Goal: Check status: Check status

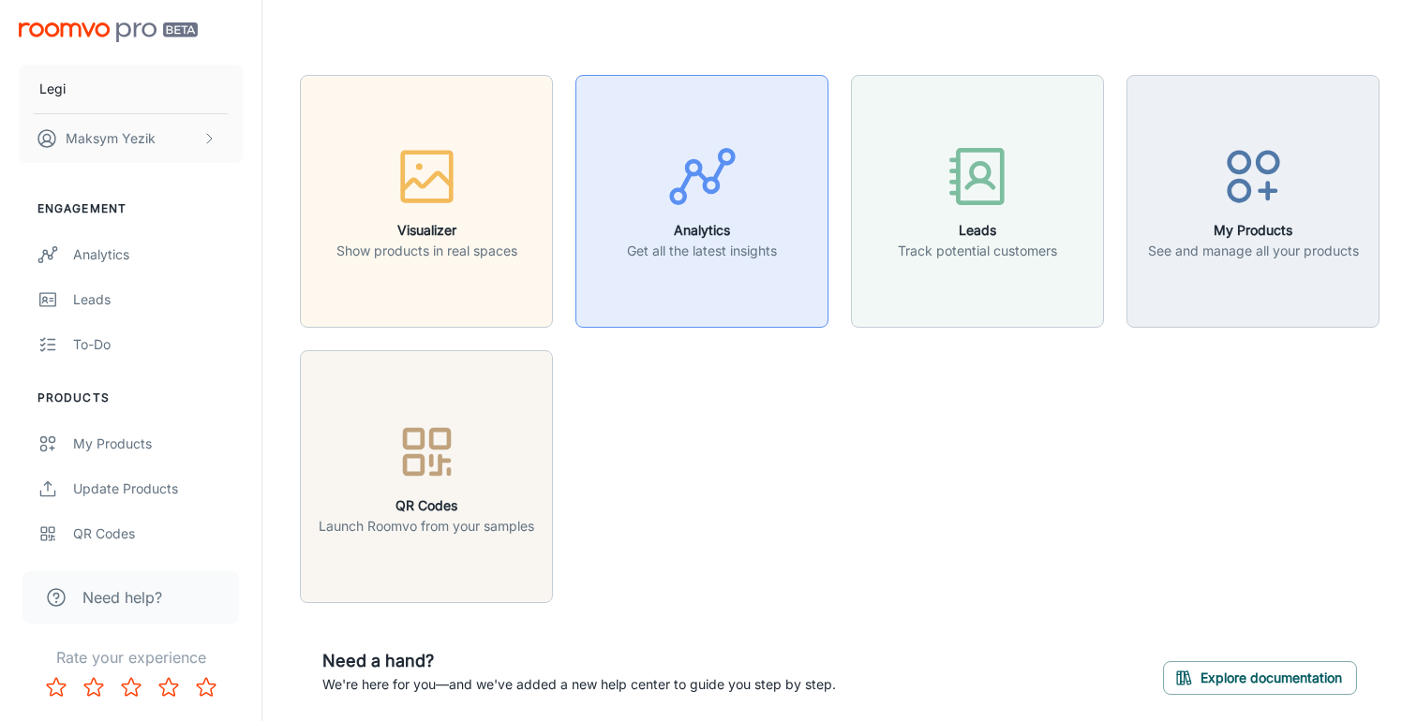
click at [677, 250] on p "Get all the latest insights" at bounding box center [702, 251] width 150 height 21
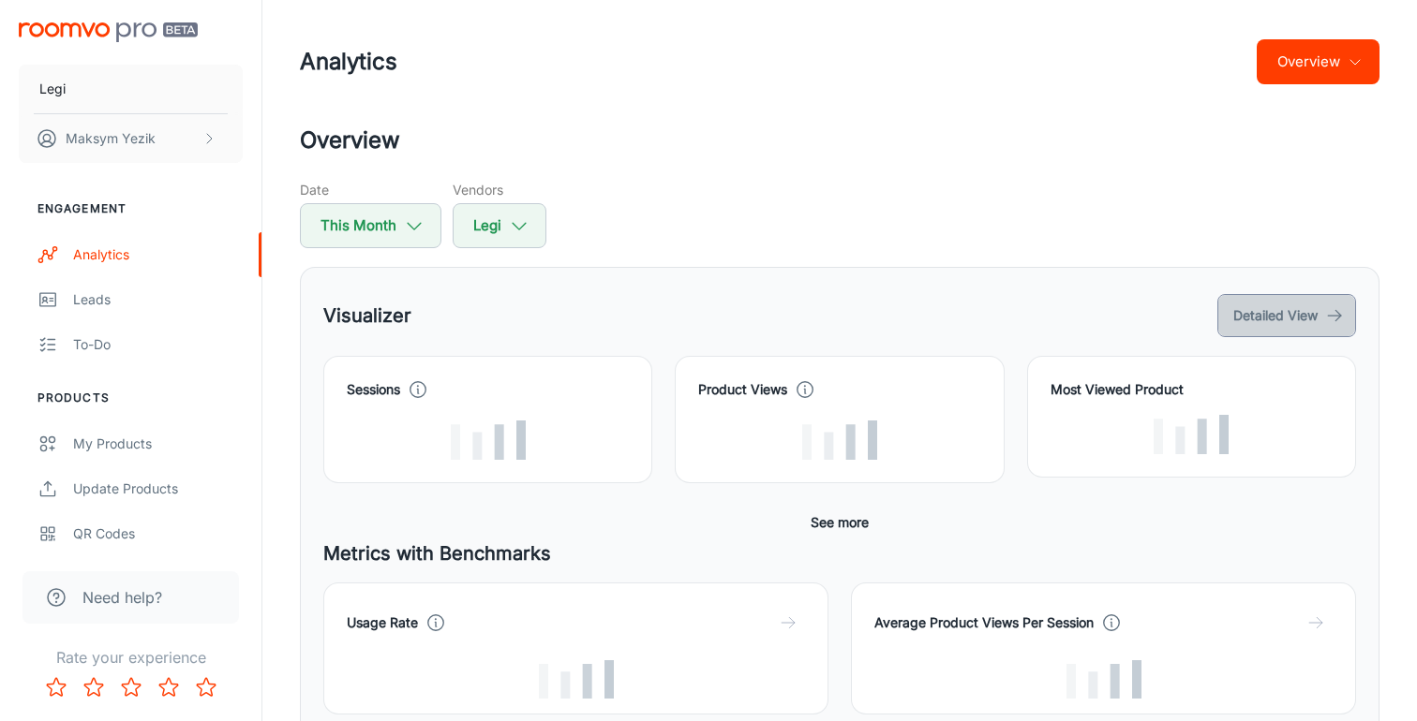
click at [1280, 313] on button "Detailed View" at bounding box center [1286, 315] width 139 height 43
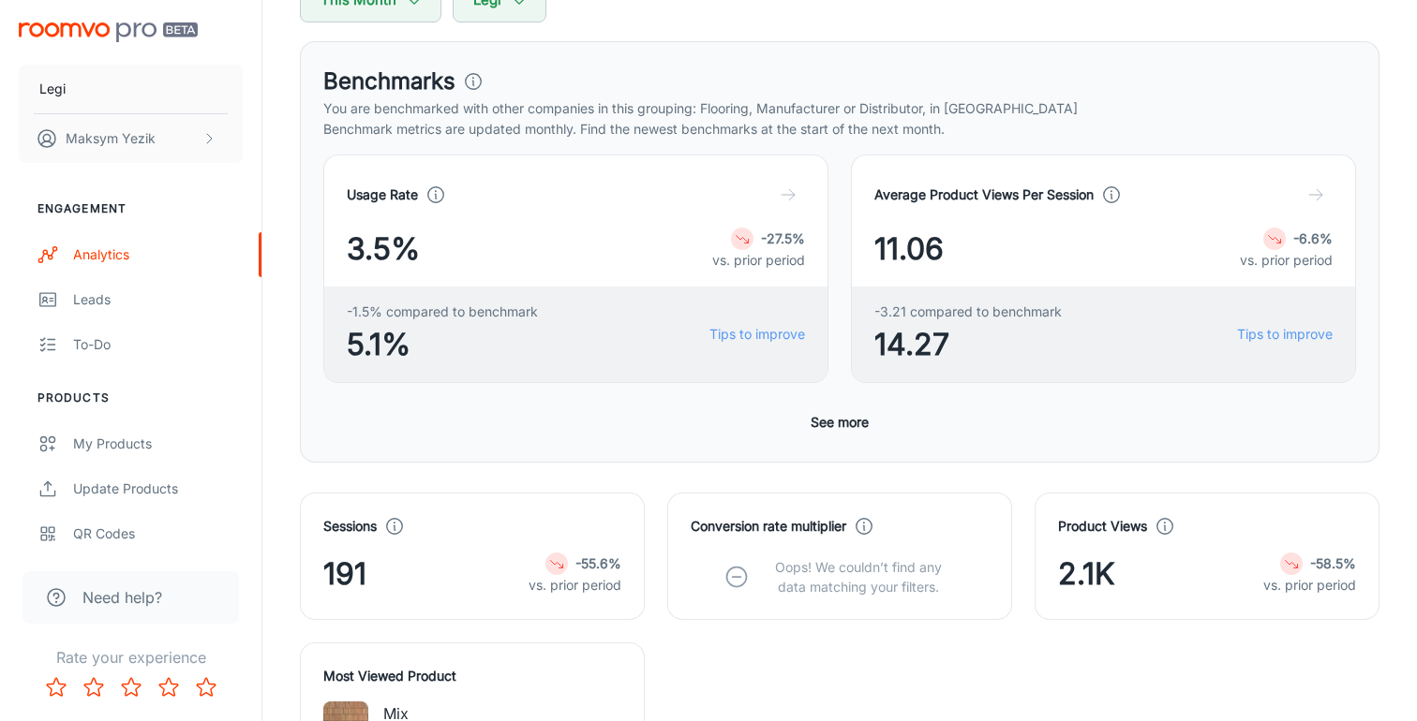
scroll to position [224, 0]
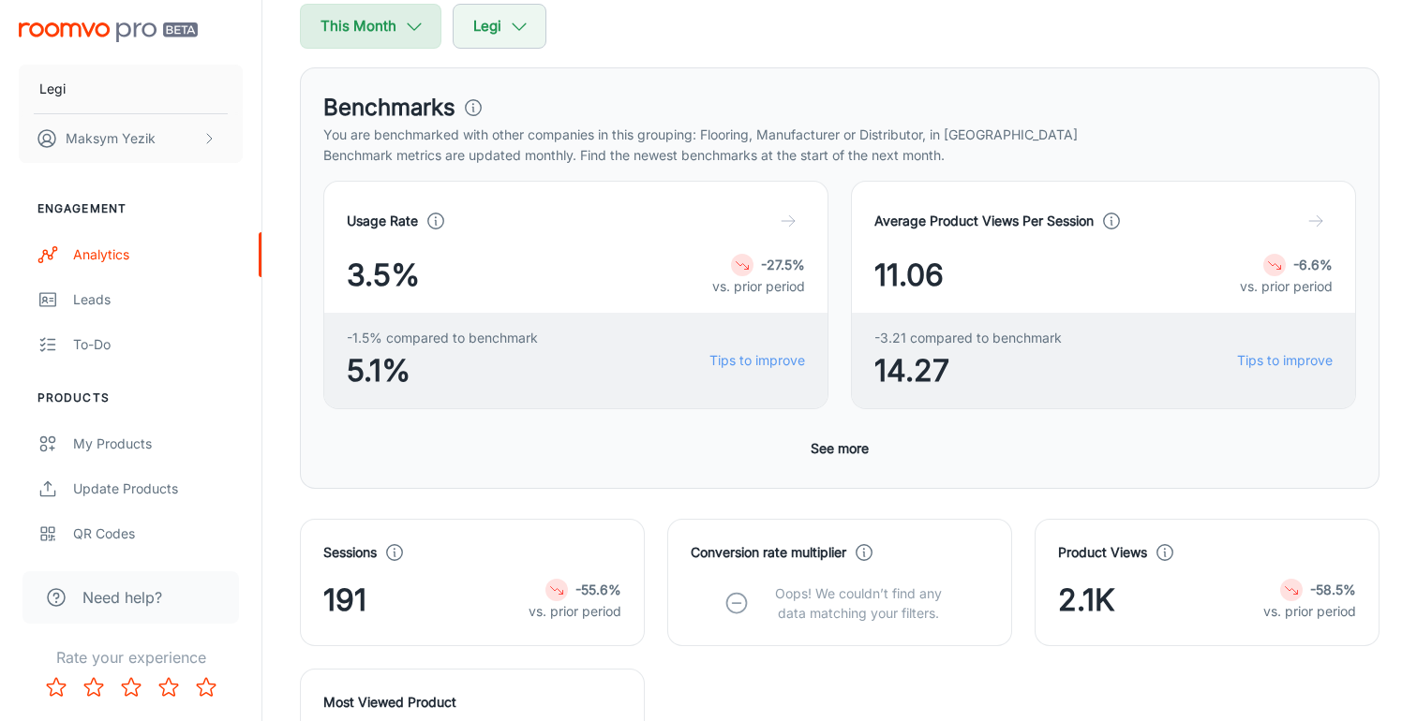
click at [361, 30] on button "This Month" at bounding box center [370, 26] width 141 height 45
select select "8"
select select "2025"
select select "8"
select select "2025"
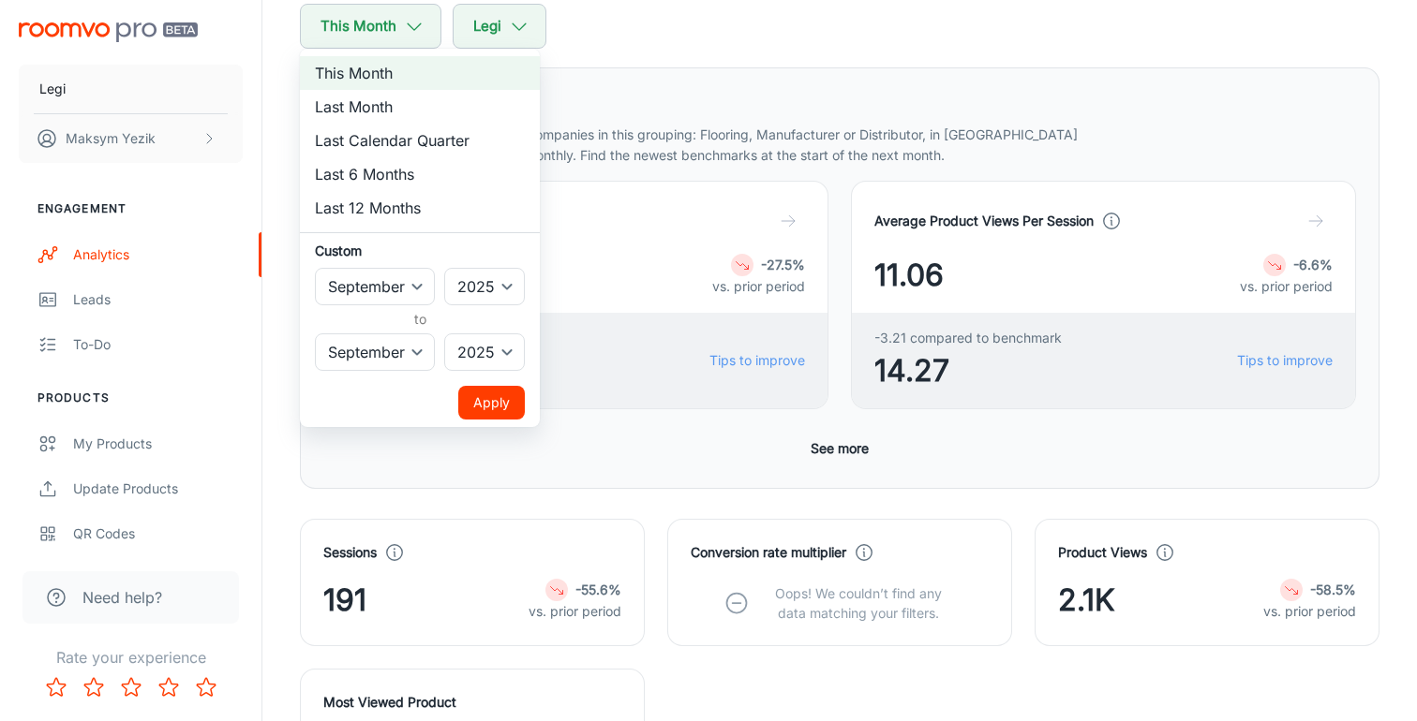
drag, startPoint x: 436, startPoint y: 184, endPoint x: 478, endPoint y: 152, distance: 52.8
click at [478, 152] on ul "This Month Last Month Last Calendar Quarter Last 6 Months Last 12 Months Custom…" at bounding box center [420, 238] width 240 height 379
click at [478, 152] on li "Last Calendar Quarter" at bounding box center [420, 141] width 240 height 34
select select "3"
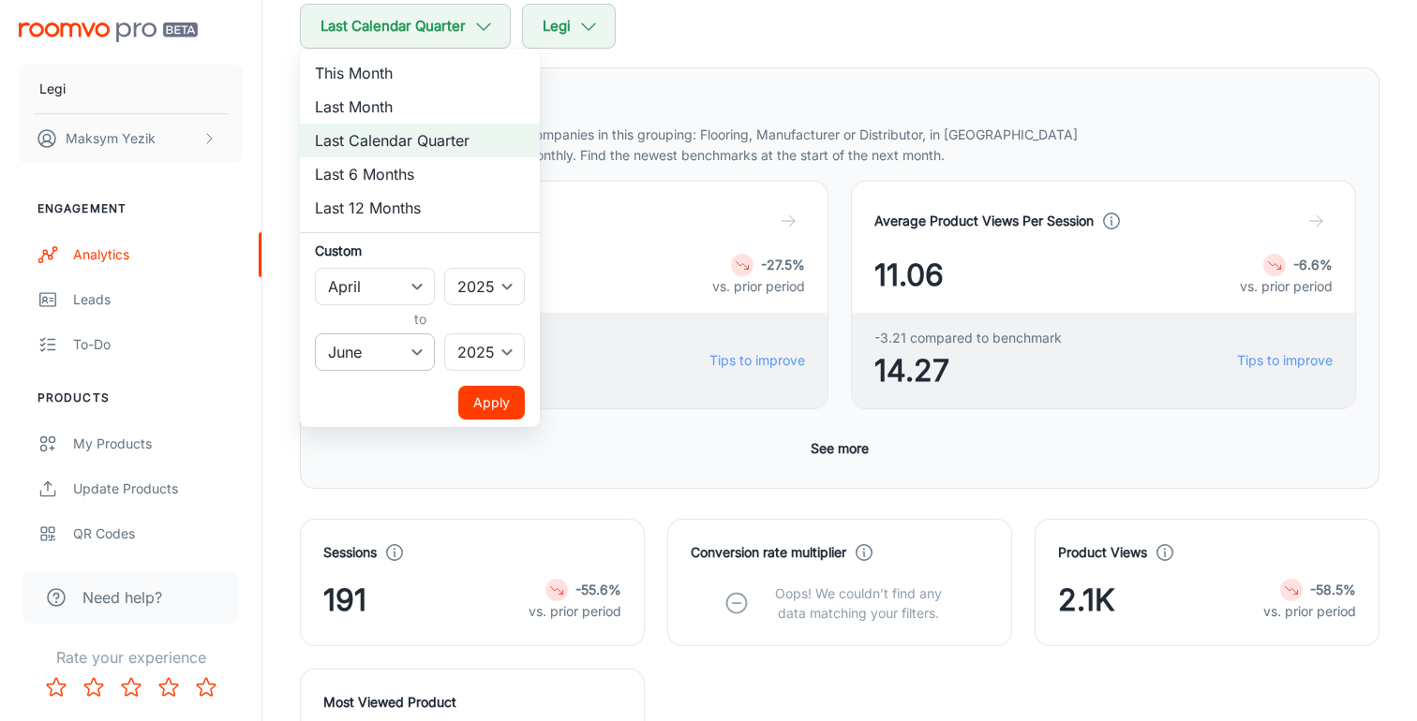
click at [389, 351] on select "January February March April May June July August September October November De…" at bounding box center [375, 352] width 120 height 37
select select "8"
click at [315, 334] on select "January February March April May June July August September October November De…" at bounding box center [375, 352] width 120 height 37
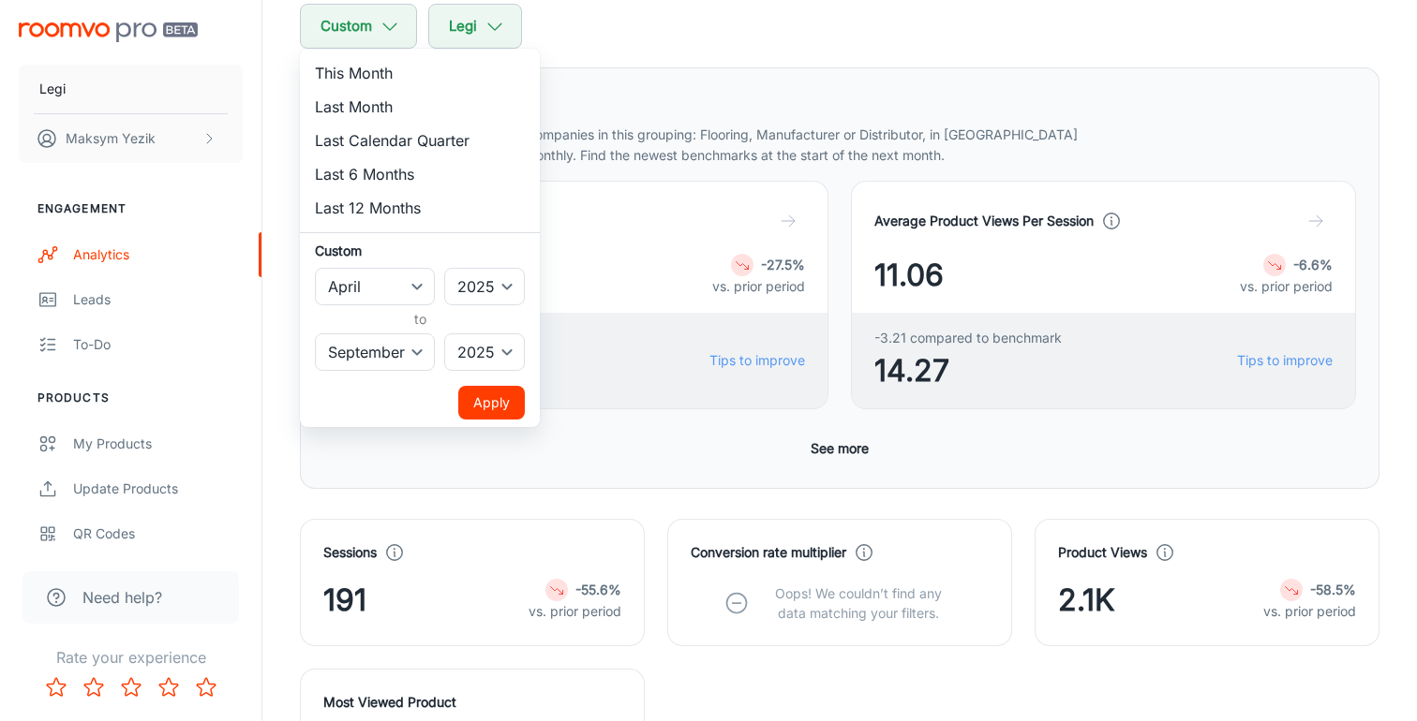
click at [496, 404] on button "Apply" at bounding box center [491, 403] width 67 height 34
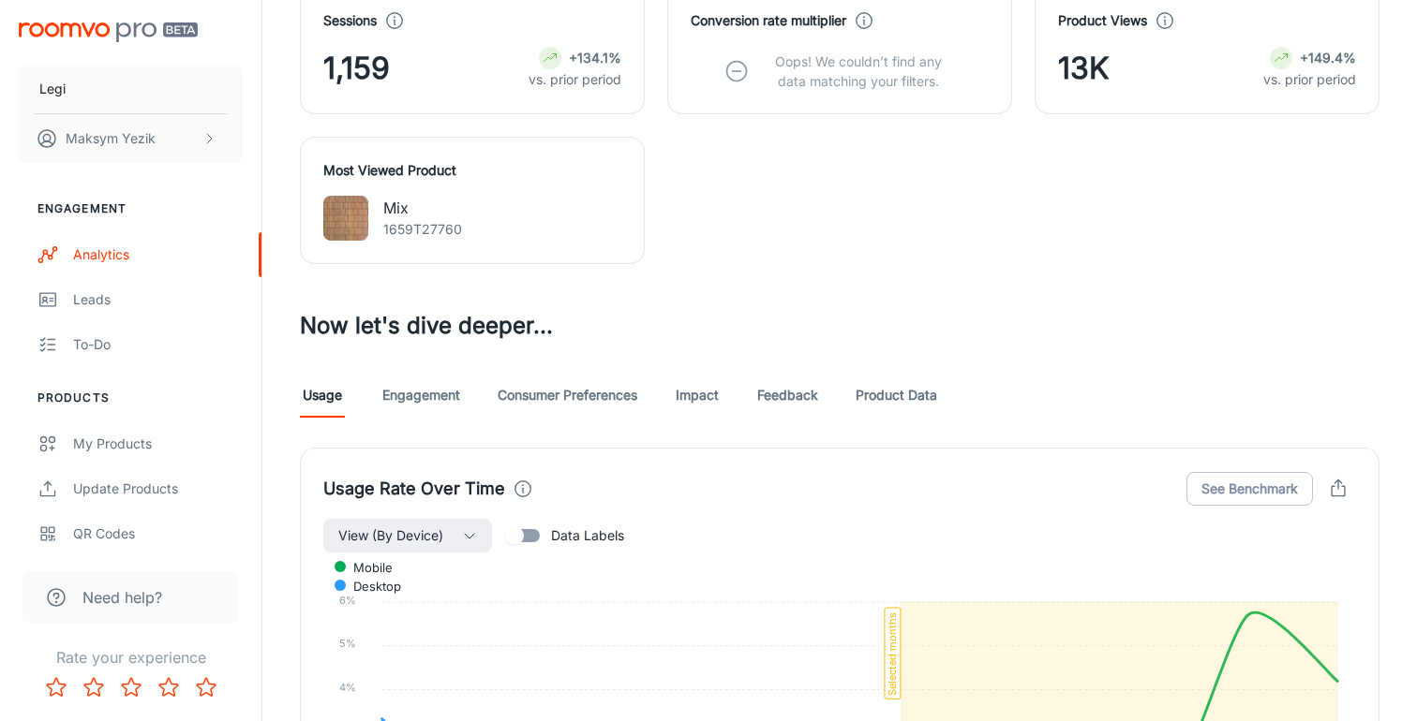
scroll to position [778, 0]
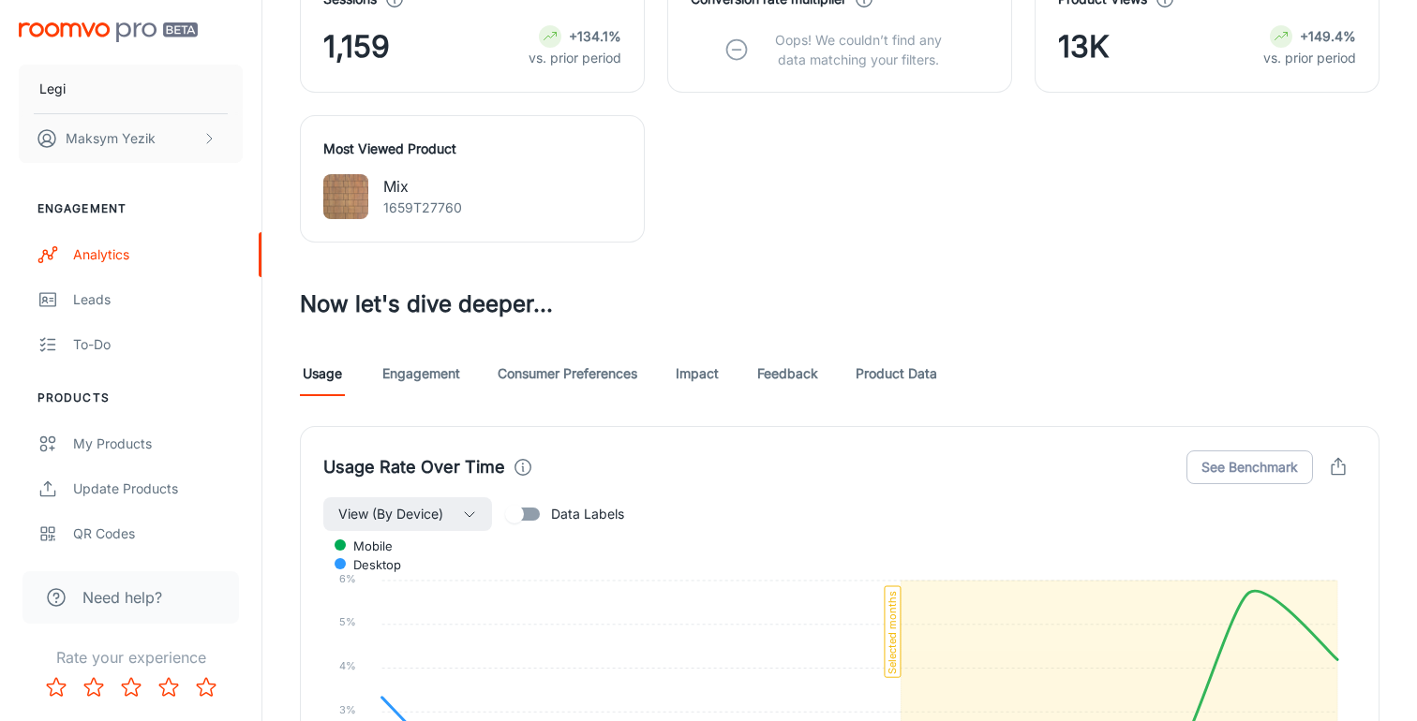
click at [426, 372] on link "Engagement" at bounding box center [421, 373] width 78 height 45
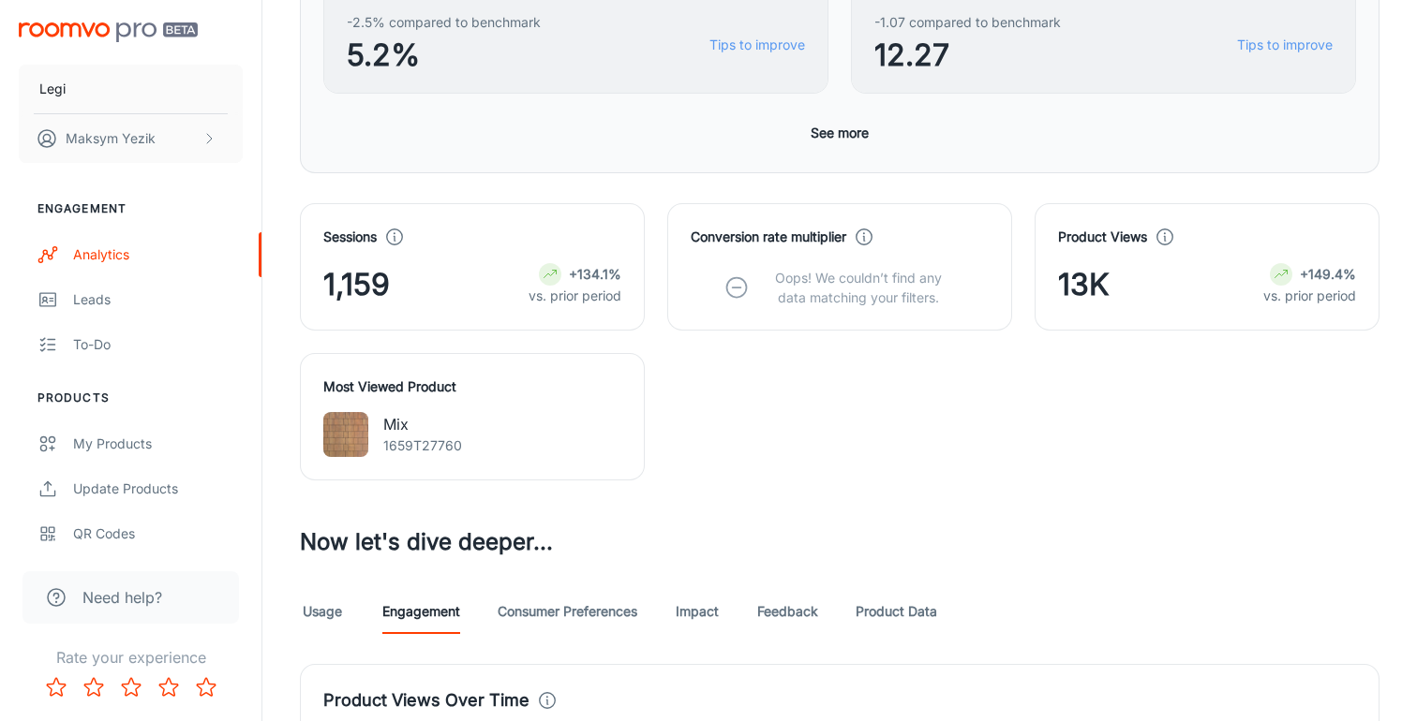
scroll to position [265, 0]
